Goal: Task Accomplishment & Management: Use online tool/utility

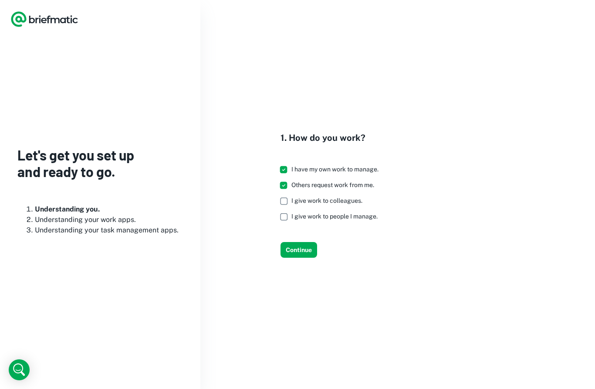
click at [305, 250] on button "Continue" at bounding box center [299, 250] width 37 height 16
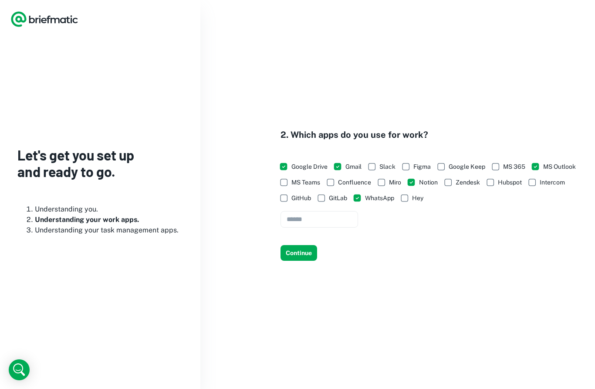
click at [312, 252] on button "Continue" at bounding box center [299, 253] width 37 height 16
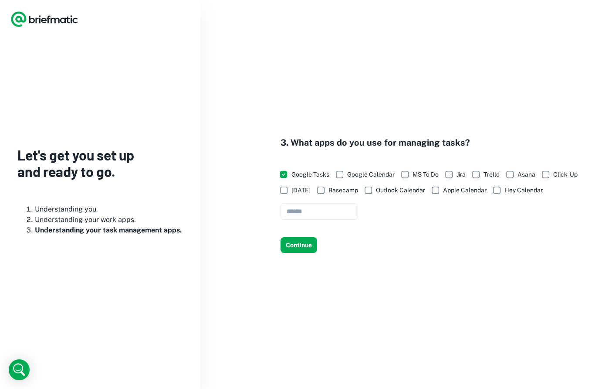
click at [328, 169] on span "Google Tasks" at bounding box center [310, 174] width 38 height 10
click at [309, 253] on button "Continue" at bounding box center [299, 245] width 37 height 16
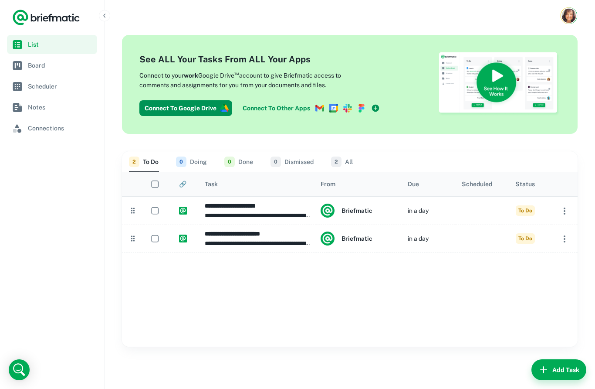
click at [569, 14] on img "Account button" at bounding box center [569, 15] width 14 height 14
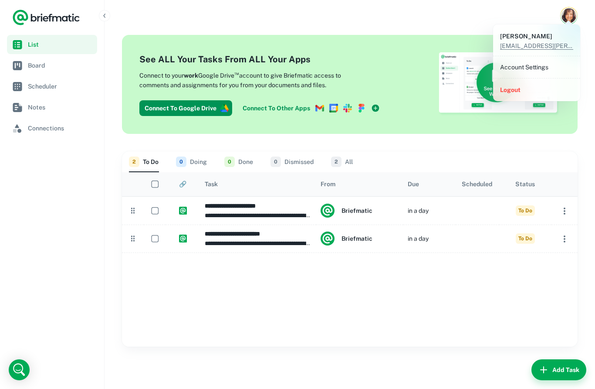
click at [546, 64] on li "Account Settings" at bounding box center [537, 67] width 80 height 15
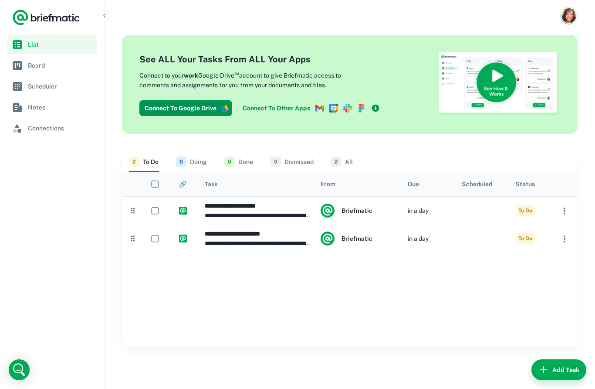
click at [185, 151] on button "0 Doing" at bounding box center [191, 161] width 31 height 21
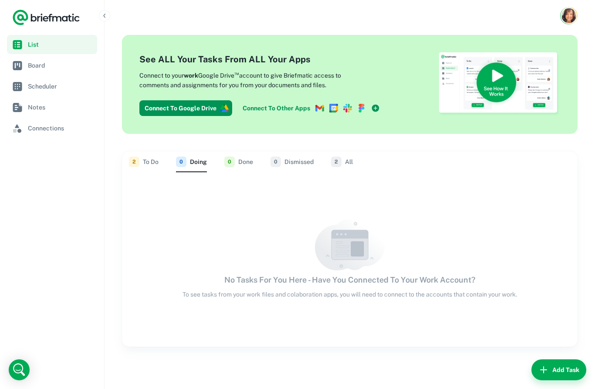
click at [246, 151] on button "0 Done" at bounding box center [238, 161] width 29 height 21
click at [299, 161] on button "0 Dismissed" at bounding box center [292, 161] width 43 height 21
click at [351, 157] on button "2 All" at bounding box center [342, 161] width 22 height 21
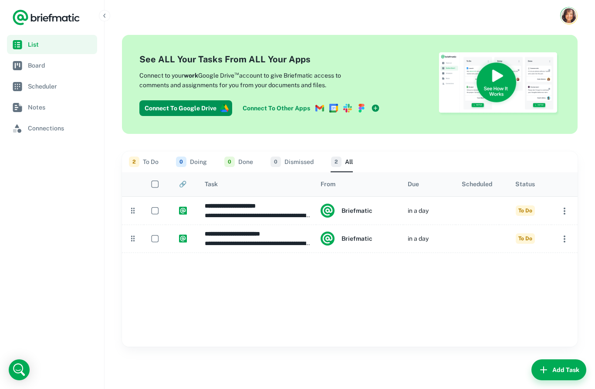
click at [158, 162] on button "2 To Do" at bounding box center [144, 161] width 30 height 21
click at [567, 369] on button "Add Task" at bounding box center [559, 369] width 55 height 21
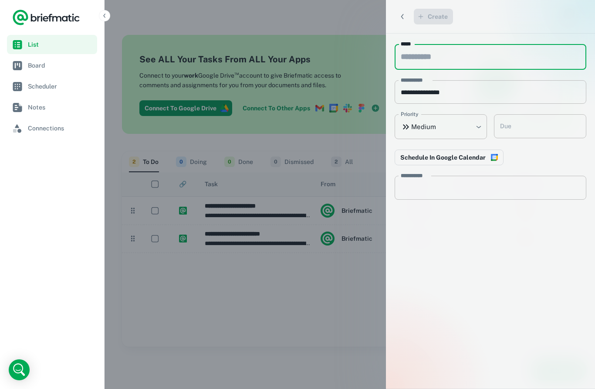
click at [531, 87] on input "**********" at bounding box center [491, 92] width 192 height 24
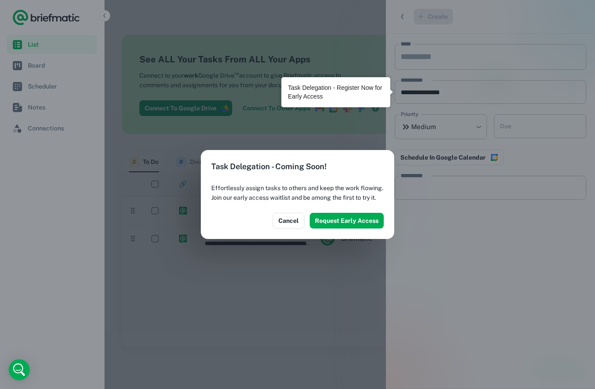
click at [294, 223] on button "Cancel" at bounding box center [289, 221] width 32 height 16
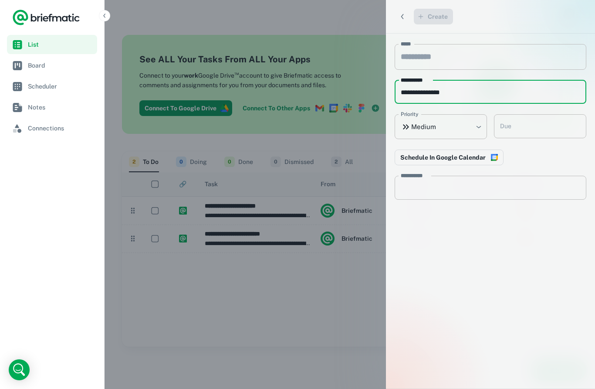
click at [365, 325] on div at bounding box center [297, 194] width 595 height 389
